Goal: Ask a question

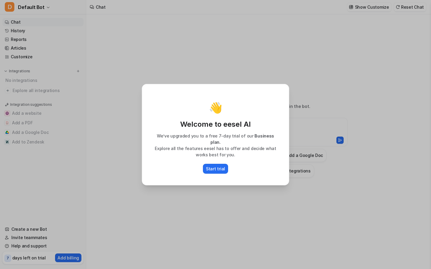
type textarea "**********"
click at [43, 132] on div "👋 Welcome to eesel AI We’ve upgraded you to a free 7-day trial of our Business …" at bounding box center [215, 134] width 431 height 269
